Goal: Transaction & Acquisition: Subscribe to service/newsletter

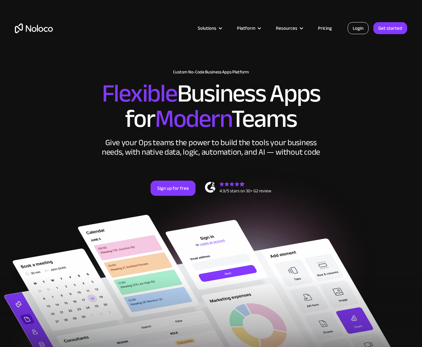
click at [359, 30] on link "Login" at bounding box center [358, 28] width 21 height 12
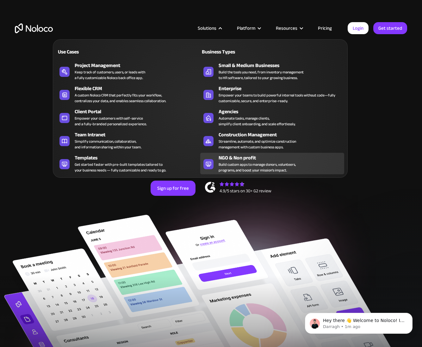
click at [233, 165] on div "Build custom apps to manage donors, volunteers, programs, and boost your missio…" at bounding box center [257, 167] width 77 height 11
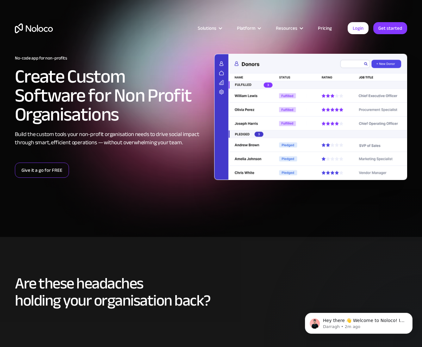
click at [55, 173] on link "Give it a go for FREE" at bounding box center [42, 170] width 54 height 15
